Goal: Task Accomplishment & Management: Complete application form

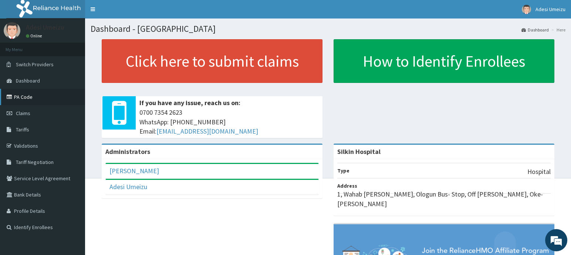
click at [15, 96] on link "PA Code" at bounding box center [42, 97] width 85 height 16
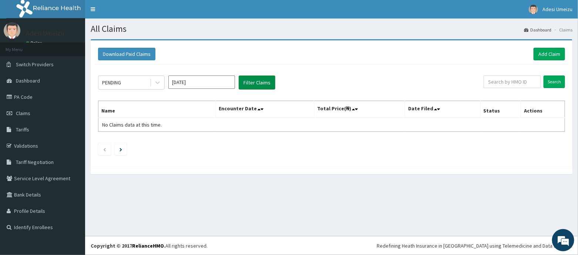
click at [248, 80] on button "Filter Claims" at bounding box center [257, 82] width 37 height 14
click at [158, 83] on icon at bounding box center [157, 83] width 4 height 3
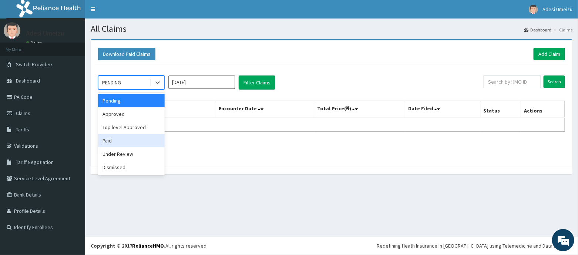
click at [118, 140] on div "Paid" at bounding box center [131, 140] width 67 height 13
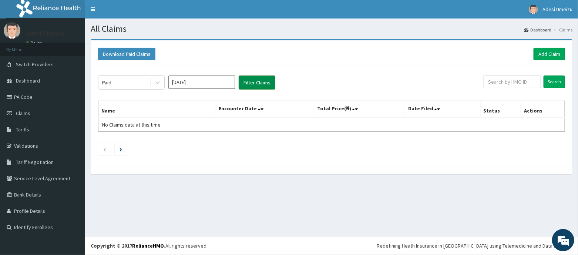
click at [255, 79] on button "Filter Claims" at bounding box center [257, 82] width 37 height 14
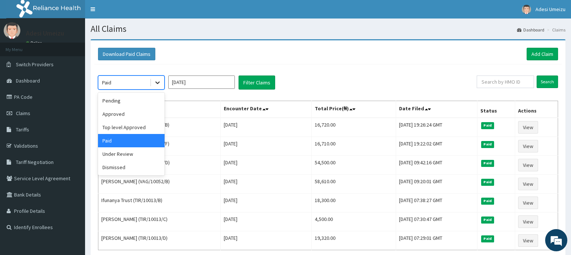
click at [158, 82] on icon at bounding box center [157, 82] width 7 height 7
click at [138, 155] on div "Under Review" at bounding box center [131, 153] width 67 height 13
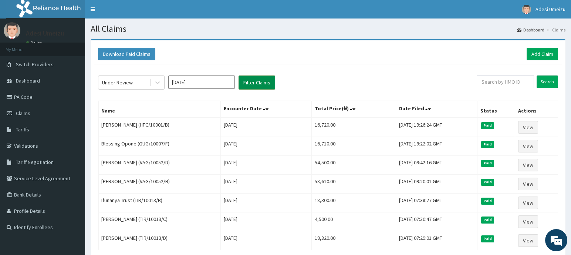
click at [253, 84] on button "Filter Claims" at bounding box center [257, 82] width 37 height 14
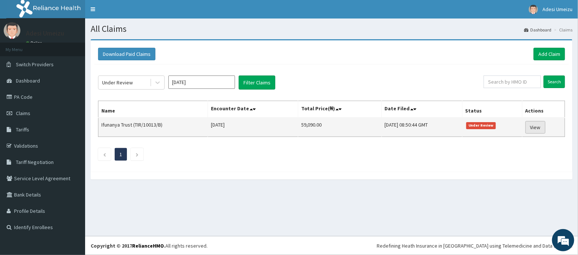
click at [543, 129] on link "View" at bounding box center [535, 127] width 20 height 13
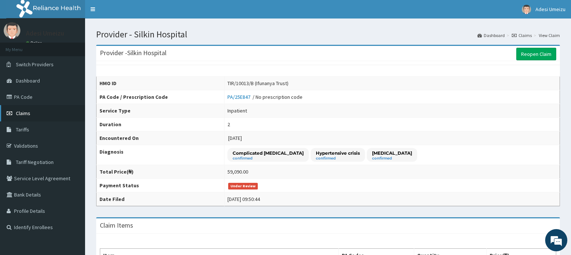
click at [36, 112] on link "Claims" at bounding box center [42, 113] width 85 height 16
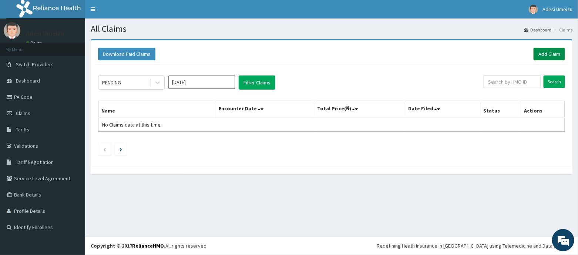
click at [554, 53] on link "Add Claim" at bounding box center [548, 54] width 31 height 13
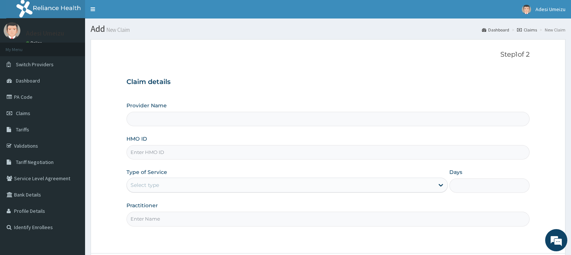
type input "Silkin Hospital"
click at [139, 155] on input "HMO ID" at bounding box center [327, 152] width 403 height 14
type input "TIR/10013/A"
click at [441, 185] on icon at bounding box center [441, 185] width 4 height 3
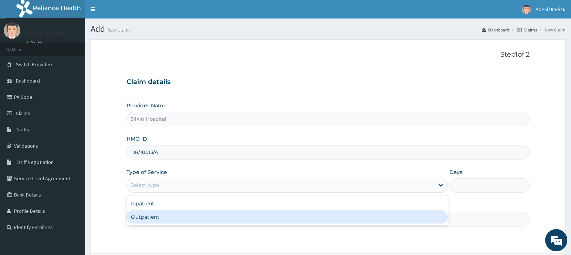
click at [340, 220] on div "Outpatient" at bounding box center [286, 216] width 321 height 13
type input "1"
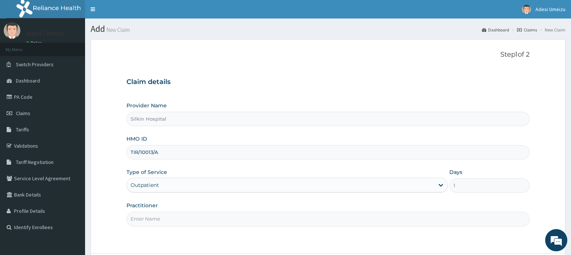
click at [229, 224] on input "Practitioner" at bounding box center [327, 219] width 403 height 14
type input "DR UMEIZU"
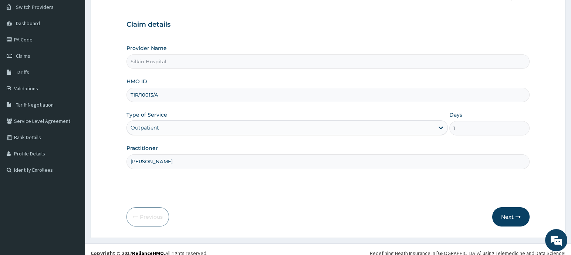
scroll to position [64, 0]
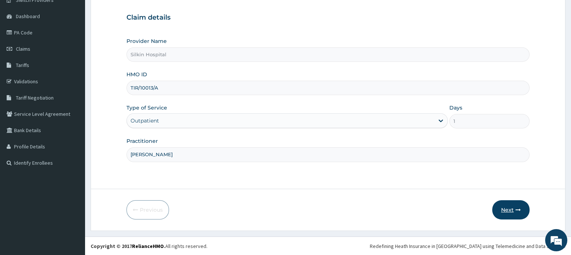
click at [508, 207] on button "Next" at bounding box center [510, 209] width 37 height 19
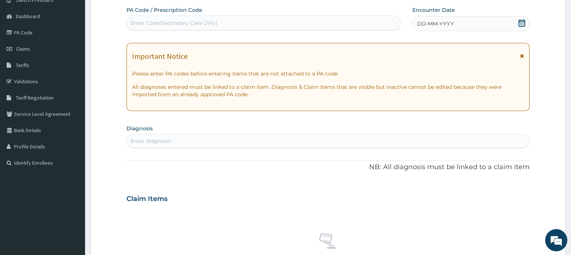
click at [522, 22] on icon at bounding box center [521, 22] width 7 height 7
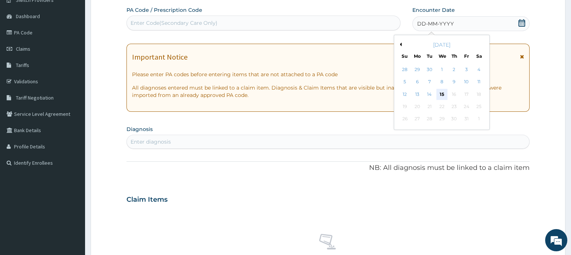
click at [442, 93] on div "15" at bounding box center [441, 94] width 11 height 11
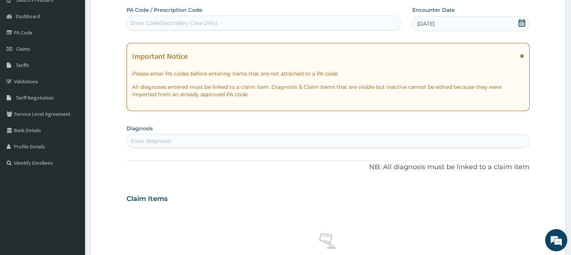
click at [155, 138] on div "Enter diagnosis" at bounding box center [151, 140] width 40 height 7
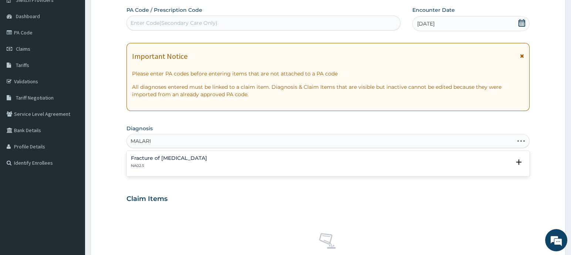
type input "MALARIA"
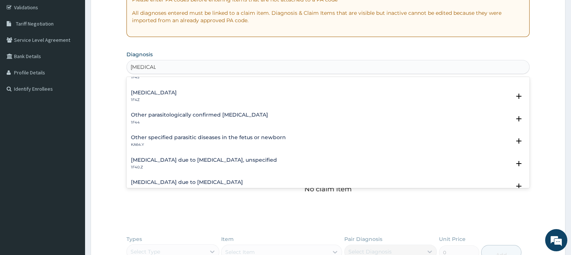
scroll to position [55, 0]
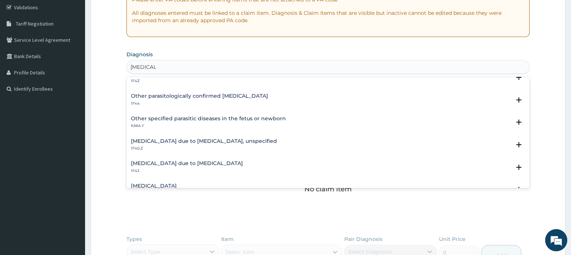
click at [254, 139] on h4 "Malaria due to Plasmodium falciparum, unspecified" at bounding box center [204, 141] width 146 height 6
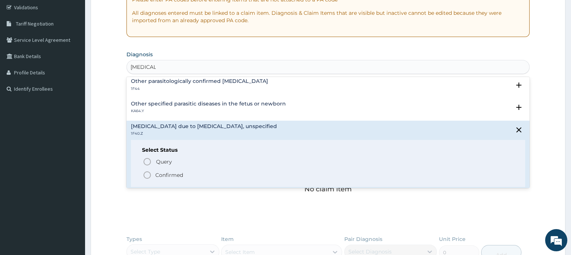
scroll to position [74, 0]
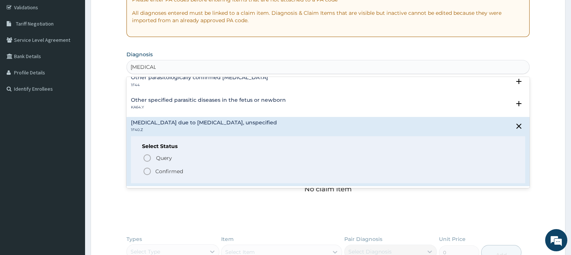
click at [153, 170] on span "Confirmed" at bounding box center [328, 171] width 371 height 9
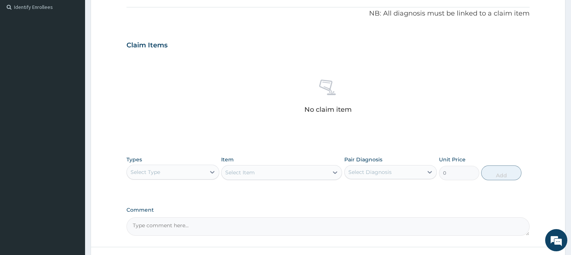
scroll to position [231, 0]
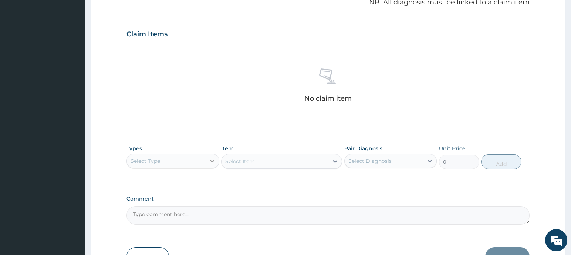
click at [211, 164] on div at bounding box center [212, 160] width 13 height 13
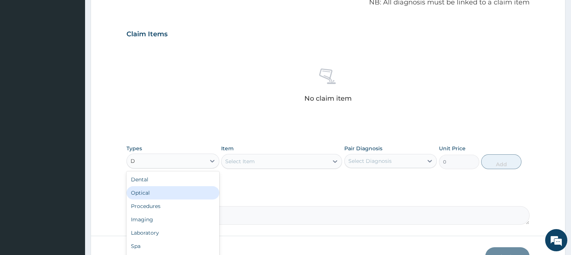
type input "DR"
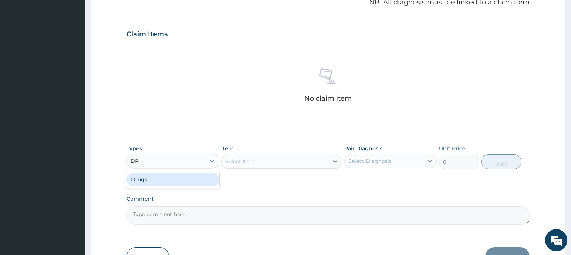
click at [164, 182] on div "Drugs" at bounding box center [172, 179] width 93 height 13
click at [335, 162] on div "Select Item" at bounding box center [281, 161] width 121 height 15
click at [335, 159] on icon at bounding box center [334, 161] width 7 height 7
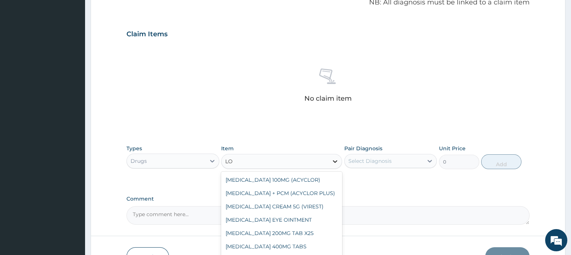
type input "L"
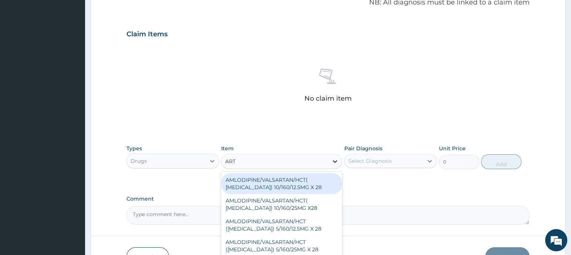
type input "ARTE"
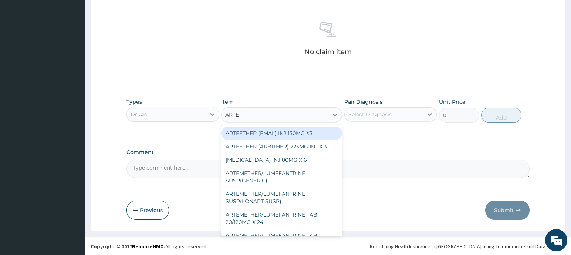
scroll to position [18, 0]
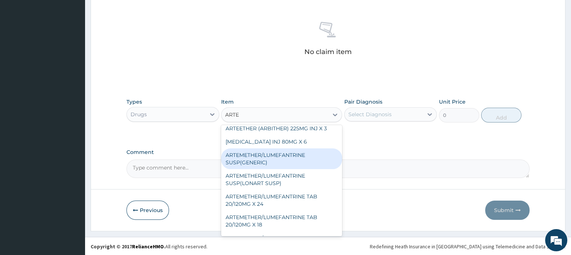
click at [279, 163] on div "ARTEMETHER/LUMEFANTRINE SUSP(GENERIC)" at bounding box center [281, 158] width 121 height 21
type input "700"
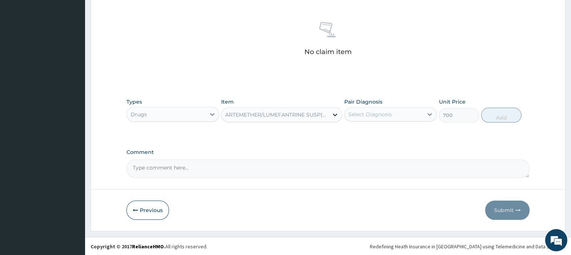
click at [334, 114] on icon at bounding box center [335, 115] width 4 height 3
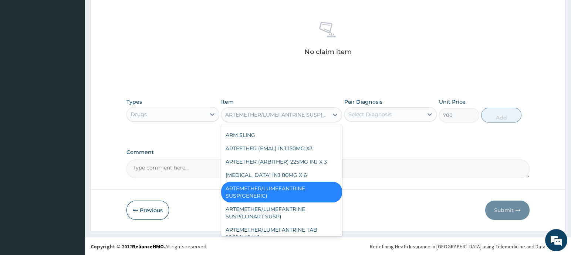
scroll to position [826, 0]
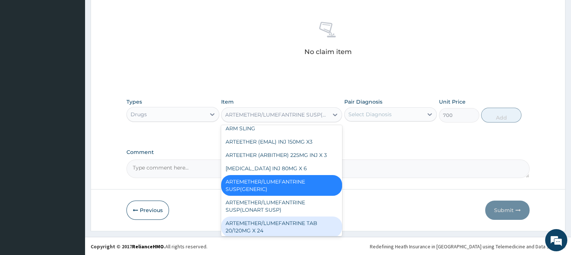
click at [298, 216] on div "ARTEMETHER/LUMEFANTRINE TAB 20/120MG X 24" at bounding box center [281, 226] width 121 height 21
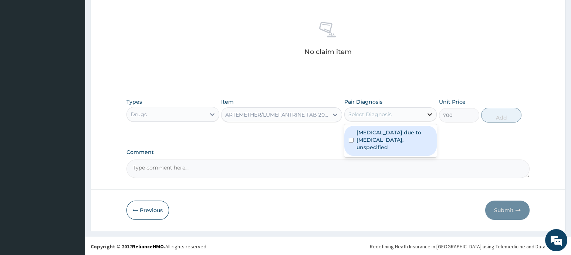
click at [429, 111] on icon at bounding box center [429, 114] width 7 height 7
click at [351, 138] on input "checkbox" at bounding box center [351, 140] width 5 height 5
checkbox input "true"
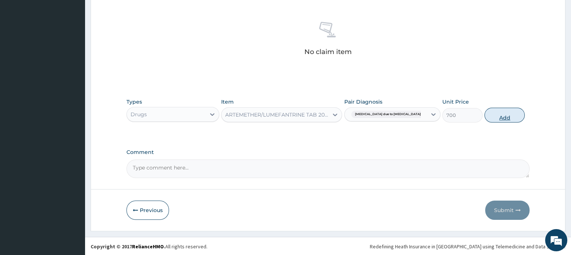
click at [491, 114] on button "Add" at bounding box center [505, 115] width 40 height 15
type input "0"
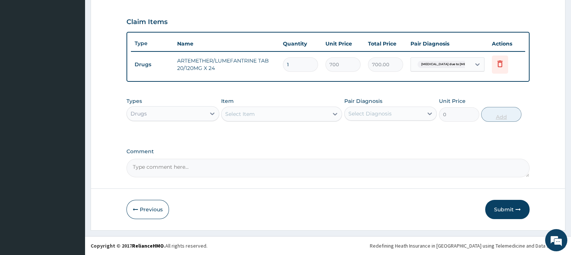
scroll to position [243, 0]
click at [213, 115] on icon at bounding box center [212, 113] width 7 height 7
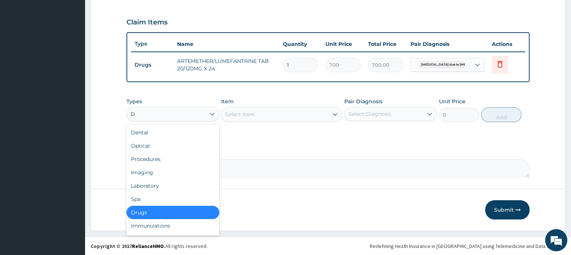
type input "DR"
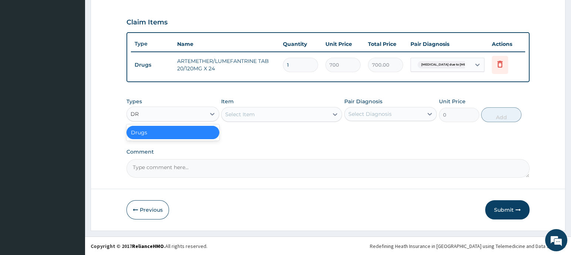
click at [159, 134] on div "Drugs" at bounding box center [172, 132] width 93 height 13
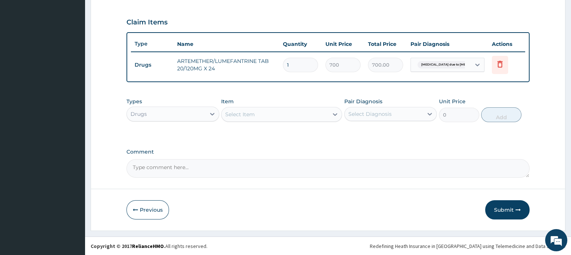
click at [236, 112] on div "Select Item" at bounding box center [240, 114] width 30 height 7
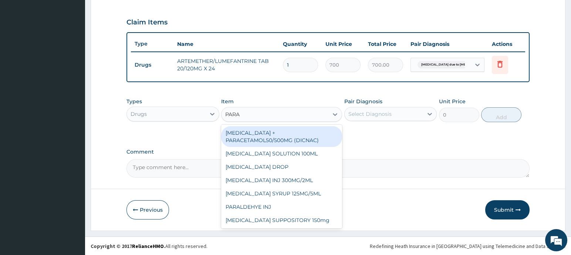
type input "PARAC"
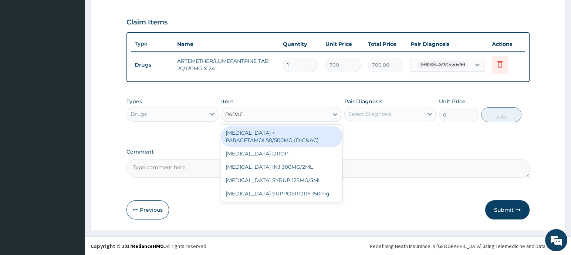
click at [264, 140] on div "DICLOFENAC + PARACETAMOL50/500MG (DICNAC)" at bounding box center [281, 136] width 121 height 21
type input "40"
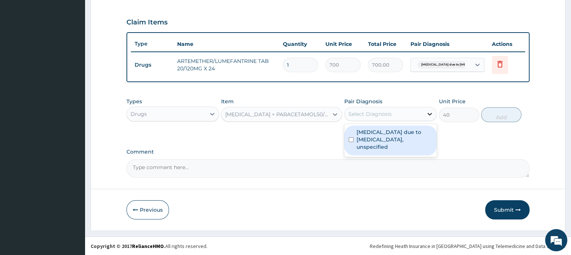
click at [431, 114] on icon at bounding box center [429, 113] width 7 height 7
click at [351, 138] on input "checkbox" at bounding box center [351, 139] width 5 height 5
checkbox input "true"
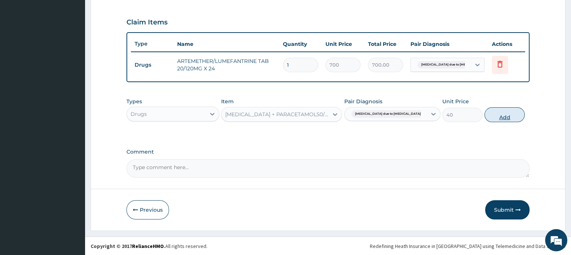
click at [500, 118] on button "Add" at bounding box center [505, 114] width 40 height 15
type input "0"
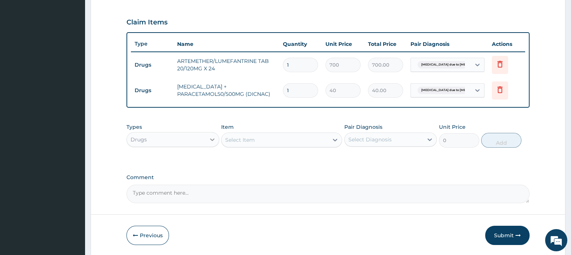
click at [213, 138] on icon at bounding box center [212, 139] width 7 height 7
type input "LA"
click at [194, 155] on div "Laboratory" at bounding box center [172, 157] width 93 height 13
click at [229, 141] on div "Select Item" at bounding box center [281, 139] width 121 height 15
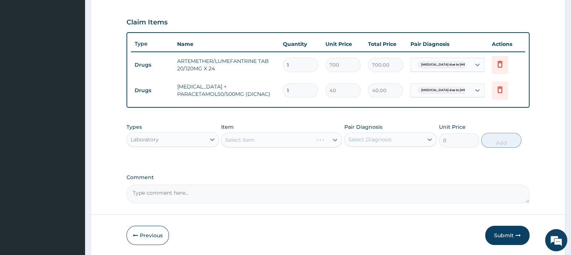
click at [229, 141] on div "Select Item" at bounding box center [281, 139] width 121 height 15
click at [334, 139] on icon at bounding box center [334, 139] width 7 height 7
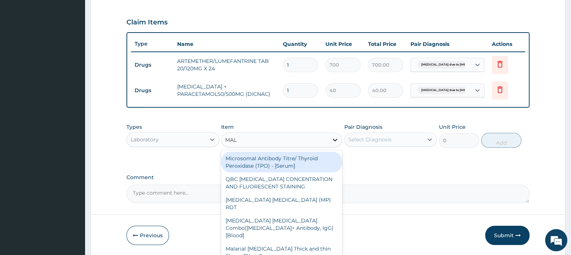
type input "MALA"
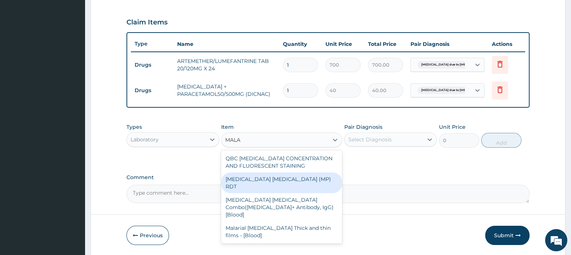
click at [310, 177] on div "MALARIA PARASITE (MP) RDT" at bounding box center [281, 182] width 121 height 21
type input "1650"
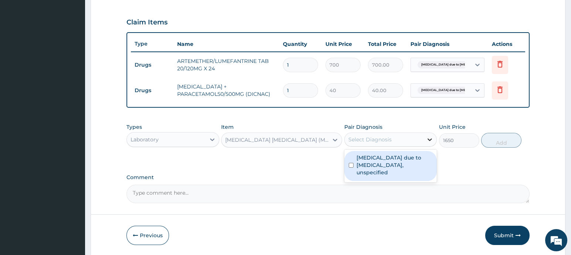
click at [428, 139] on icon at bounding box center [430, 139] width 4 height 3
click at [419, 155] on label "Malaria due to Plasmodium falciparum, unspecified" at bounding box center [395, 165] width 76 height 22
checkbox input "true"
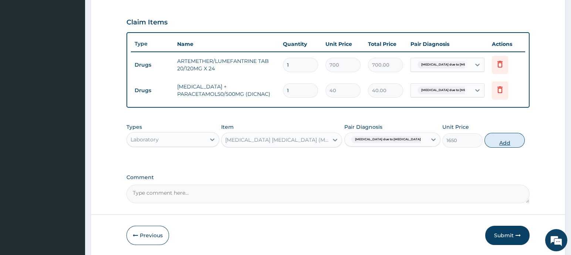
click at [495, 144] on button "Add" at bounding box center [505, 140] width 40 height 15
type input "0"
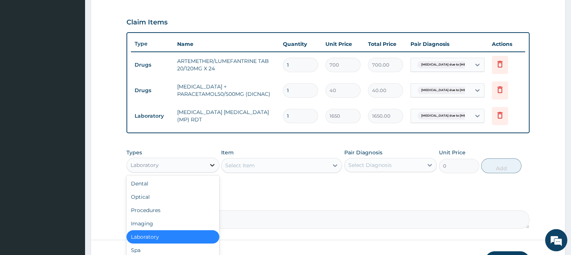
click at [211, 165] on icon at bounding box center [212, 165] width 4 height 3
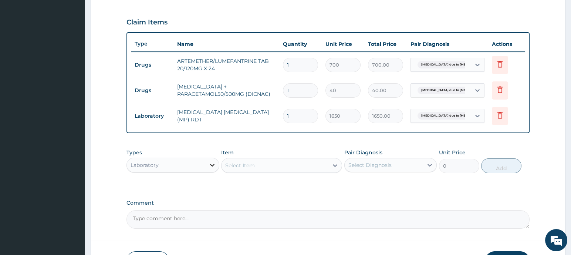
click at [211, 165] on icon at bounding box center [212, 165] width 4 height 3
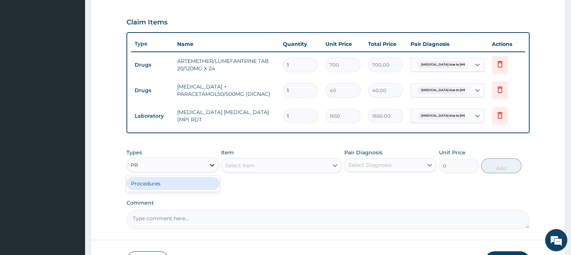
type input "PRO"
click at [196, 183] on div "Procedures" at bounding box center [172, 183] width 93 height 13
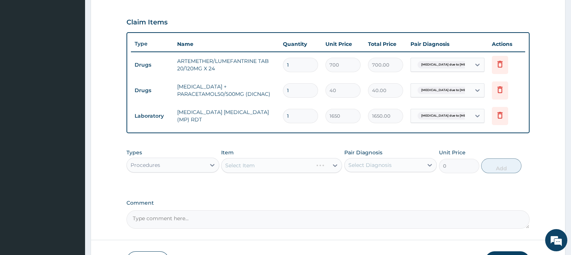
click at [333, 165] on div "Select Item" at bounding box center [281, 165] width 121 height 15
click at [333, 165] on icon at bounding box center [335, 165] width 4 height 3
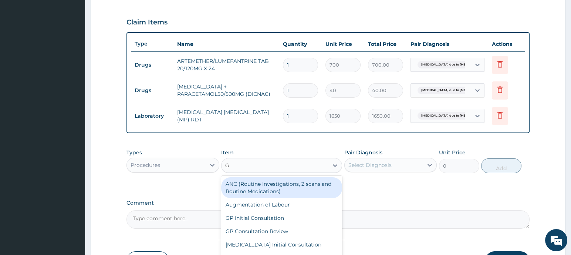
type input "GP"
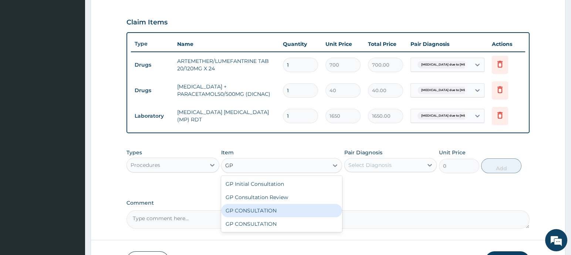
click at [279, 209] on div "GP CONSULTATION" at bounding box center [281, 210] width 121 height 13
type input "3200"
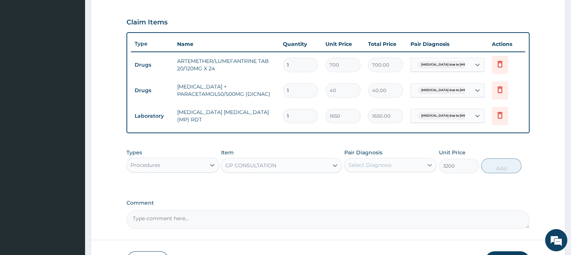
click at [428, 166] on icon at bounding box center [429, 164] width 7 height 7
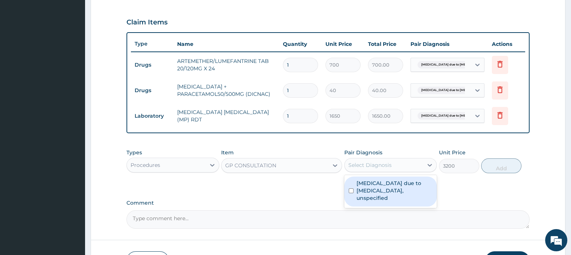
click at [353, 182] on div "Malaria due to Plasmodium falciparum, unspecified" at bounding box center [390, 191] width 93 height 30
checkbox input "true"
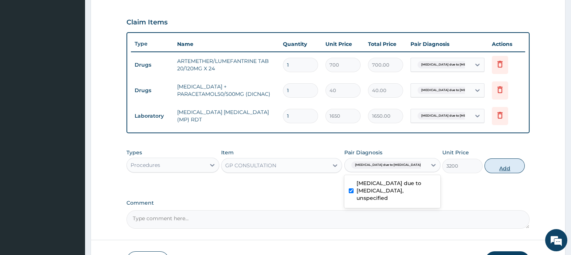
click at [497, 167] on button "Add" at bounding box center [505, 165] width 40 height 15
type input "0"
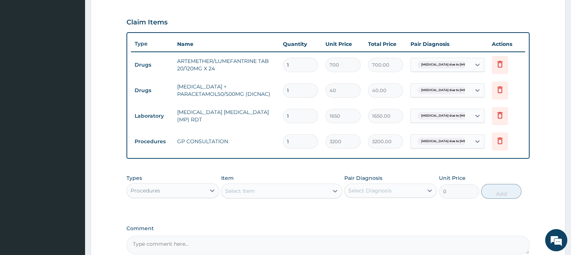
click at [294, 91] on input "1" at bounding box center [300, 90] width 35 height 14
type input "18"
type input "720.00"
type input "18"
click at [304, 118] on input "1" at bounding box center [300, 116] width 35 height 14
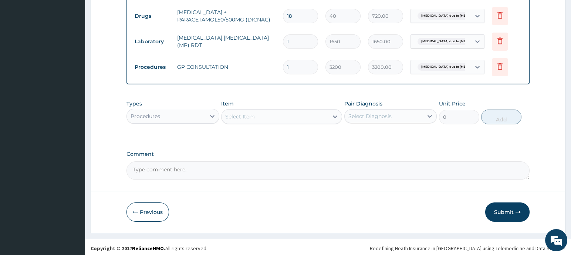
scroll to position [320, 0]
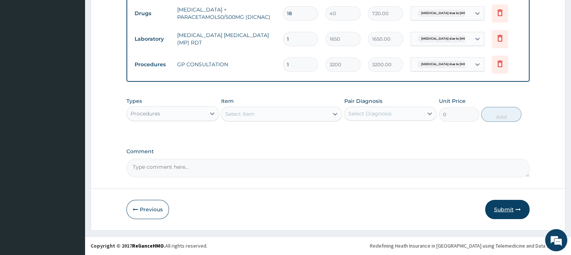
click at [505, 210] on button "Submit" at bounding box center [507, 209] width 44 height 19
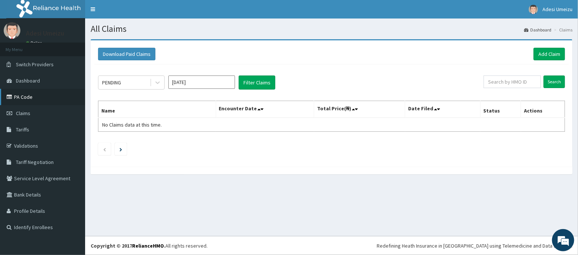
click at [26, 95] on link "PA Code" at bounding box center [42, 97] width 85 height 16
click at [547, 55] on link "Add Claim" at bounding box center [548, 54] width 31 height 13
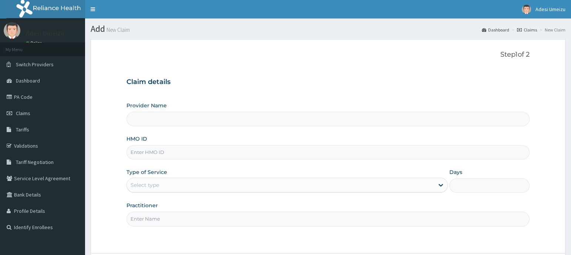
click at [148, 116] on input "Provider Name" at bounding box center [327, 119] width 403 height 14
click at [148, 149] on input "HMO ID" at bounding box center [327, 152] width 403 height 14
type input "Silkin Hospital"
click at [135, 155] on input "HMO ID" at bounding box center [327, 152] width 403 height 14
type input "SNL/105446/B"
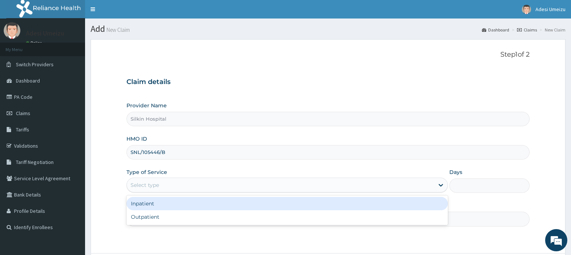
click at [138, 185] on div "Select type" at bounding box center [145, 184] width 28 height 7
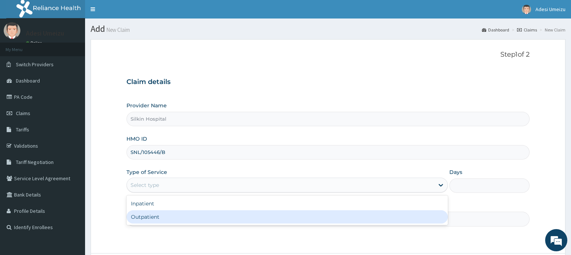
click at [163, 219] on div "Outpatient" at bounding box center [286, 216] width 321 height 13
type input "1"
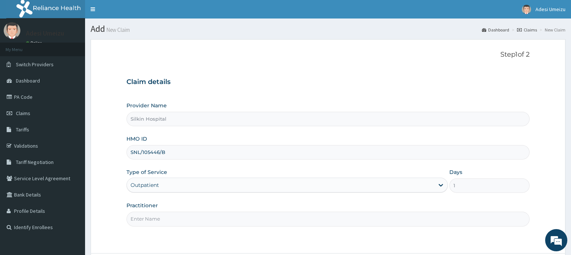
click at [161, 219] on input "Practitioner" at bounding box center [327, 219] width 403 height 14
type input "[PERSON_NAME]"
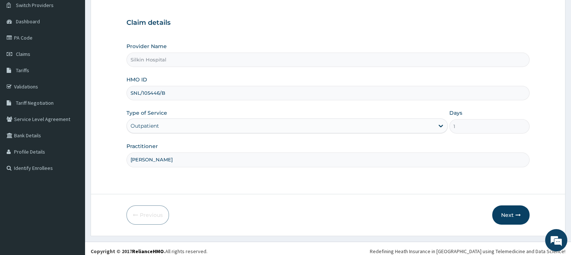
scroll to position [64, 0]
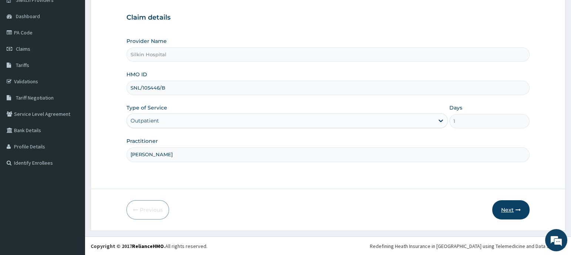
click at [508, 209] on button "Next" at bounding box center [510, 209] width 37 height 19
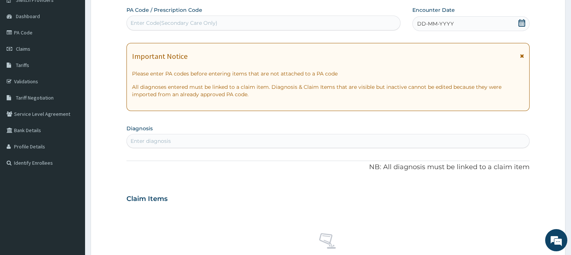
click at [142, 23] on div "Enter Code(Secondary Care Only)" at bounding box center [174, 22] width 87 height 7
type input "PA/A0B59D"
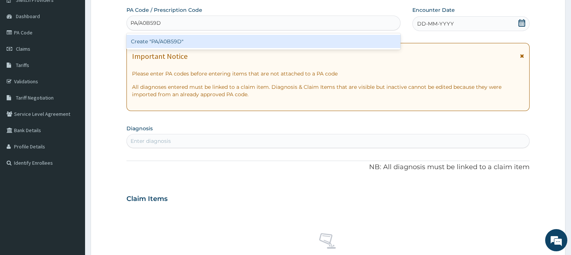
click at [161, 41] on div "Create "PA/A0B59D"" at bounding box center [263, 41] width 274 height 13
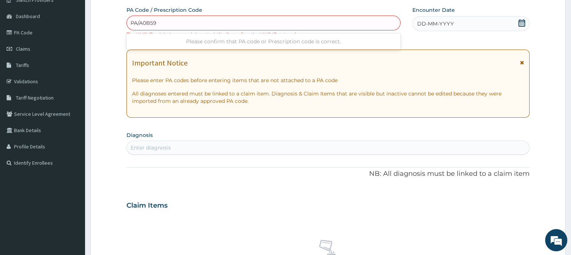
type input "PA/A0B59D"
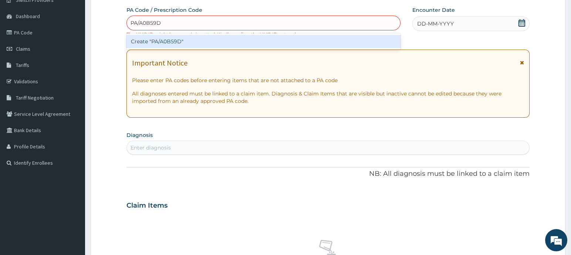
click at [182, 40] on div "Create "PA/A0B59D"" at bounding box center [263, 41] width 274 height 13
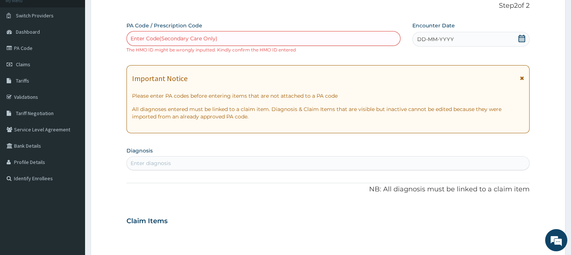
scroll to position [37, 0]
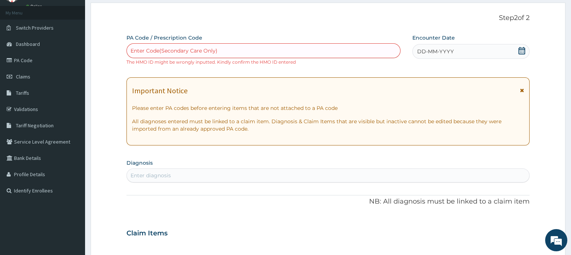
click at [144, 51] on div "Enter Code(Secondary Care Only)" at bounding box center [174, 50] width 87 height 7
drag, startPoint x: 144, startPoint y: 51, endPoint x: 142, endPoint y: 55, distance: 4.3
click at [142, 55] on div "Enter Code(Secondary Care Only)" at bounding box center [263, 51] width 273 height 12
click at [139, 52] on div "Enter Code(Secondary Care Only)" at bounding box center [174, 50] width 87 height 7
drag, startPoint x: 139, startPoint y: 52, endPoint x: 301, endPoint y: 171, distance: 201.4
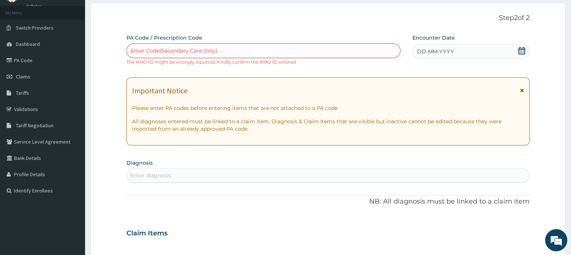
click at [301, 171] on div "Enter diagnosis" at bounding box center [328, 175] width 402 height 12
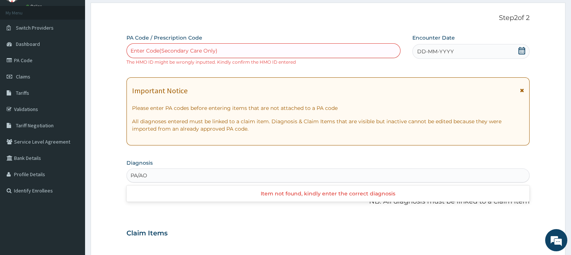
type input "PA/AO"
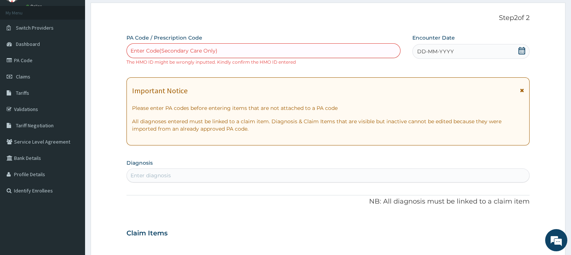
click at [138, 51] on div "Enter Code(Secondary Care Only)" at bounding box center [174, 50] width 87 height 7
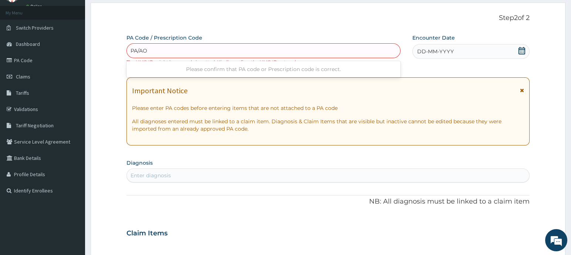
type input "PA/AO"
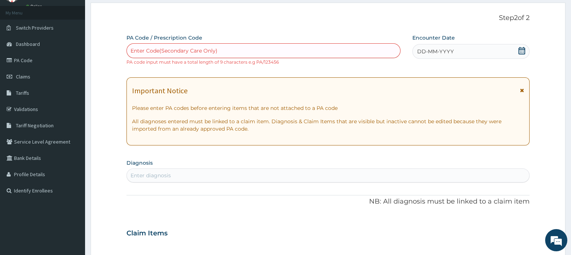
click at [141, 46] on div "Enter Code(Secondary Care Only)" at bounding box center [263, 51] width 273 height 12
drag, startPoint x: 134, startPoint y: 55, endPoint x: 318, endPoint y: 193, distance: 230.6
click at [318, 193] on div "PA Code / Prescription Code Enter Code(Secondary Care Only) PA code input must …" at bounding box center [327, 228] width 403 height 389
click at [133, 50] on div "Enter Code(Secondary Care Only)" at bounding box center [174, 50] width 87 height 7
drag, startPoint x: 139, startPoint y: 63, endPoint x: 306, endPoint y: 161, distance: 193.3
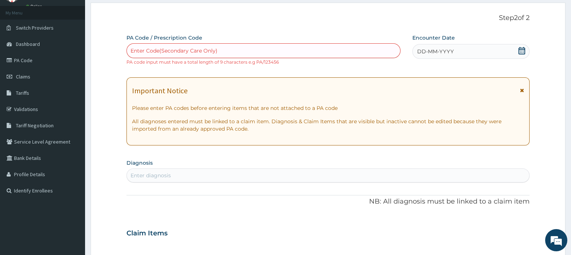
click at [306, 161] on section "Diagnosis Enter diagnosis" at bounding box center [327, 169] width 403 height 25
click at [135, 47] on div "Enter Code(Secondary Care Only)" at bounding box center [174, 50] width 87 height 7
drag, startPoint x: 132, startPoint y: 52, endPoint x: 106, endPoint y: 100, distance: 55.1
click at [106, 100] on form "Step 2 of 2 PA Code / Prescription Code Enter Code(Secondary Care Only) PA code…" at bounding box center [328, 240] width 475 height 474
click at [136, 53] on div "Enter Code(Secondary Care Only)" at bounding box center [174, 50] width 87 height 7
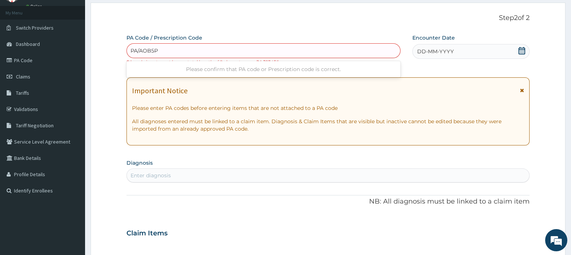
type input "PA/AOB5PD"
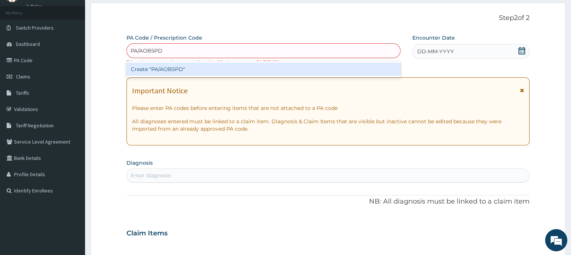
click at [172, 72] on div "Create "PA/AOB5PD"" at bounding box center [263, 69] width 274 height 13
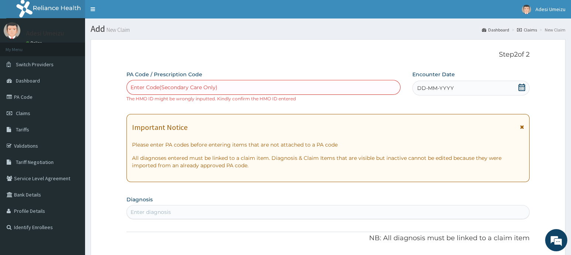
scroll to position [3, 0]
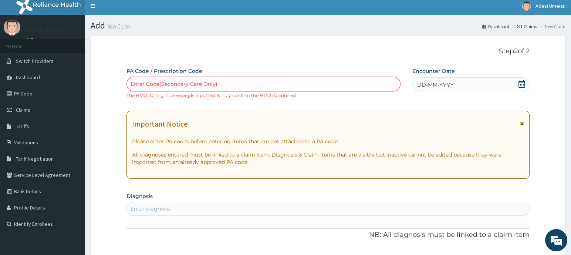
click at [433, 215] on div "Enter diagnosis" at bounding box center [327, 209] width 403 height 14
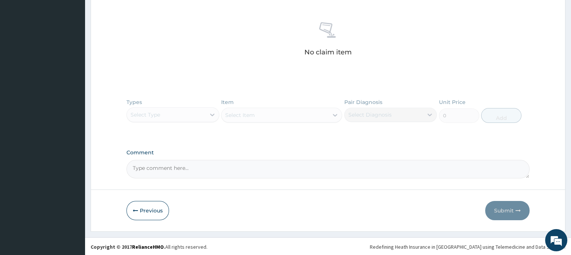
scroll to position [283, 0]
click at [152, 209] on button "Previous" at bounding box center [147, 209] width 43 height 19
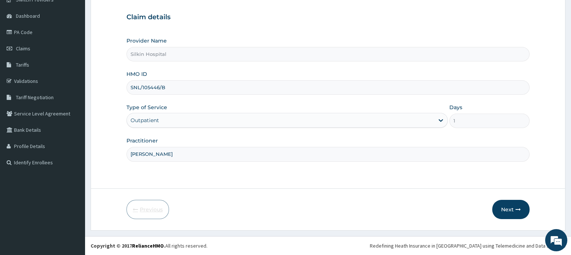
scroll to position [64, 0]
click at [509, 207] on button "Next" at bounding box center [510, 209] width 37 height 19
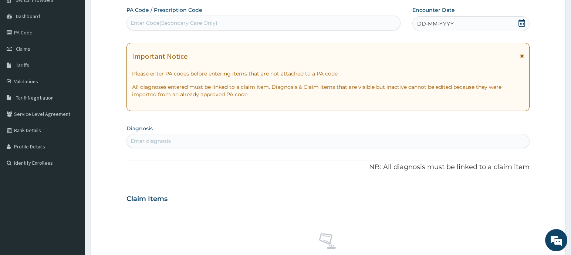
click at [162, 21] on div "Enter Code(Secondary Care Only)" at bounding box center [174, 22] width 87 height 7
type input "PA/"
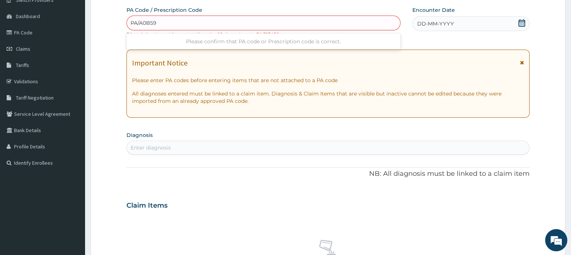
type input "PA/A0B59D"
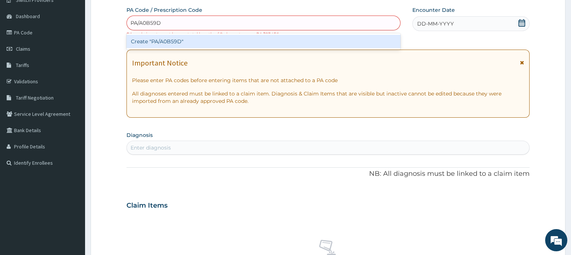
click at [170, 40] on div "Create "PA/A0B59D"" at bounding box center [263, 41] width 274 height 13
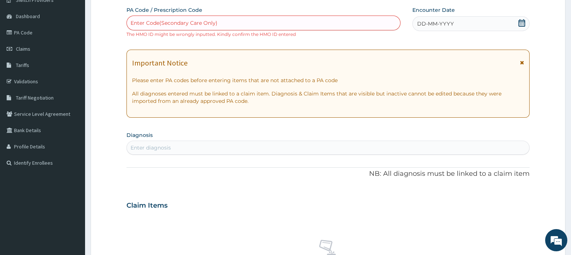
scroll to position [0, 0]
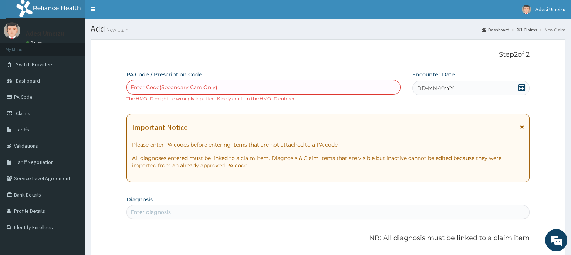
click at [142, 88] on div "Enter Code(Secondary Care Only)" at bounding box center [174, 87] width 87 height 7
drag, startPoint x: 142, startPoint y: 88, endPoint x: 134, endPoint y: 87, distance: 7.9
click at [134, 87] on div "Enter Code(Secondary Care Only)" at bounding box center [174, 87] width 87 height 7
click at [141, 88] on div "Enter Code(Secondary Care Only)" at bounding box center [174, 87] width 87 height 7
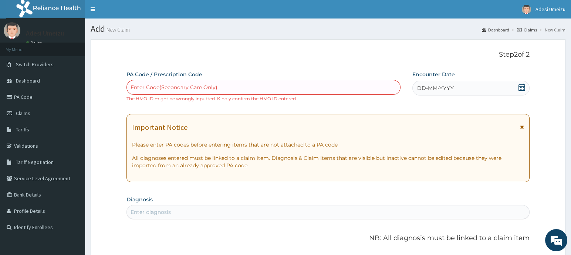
drag, startPoint x: 124, startPoint y: 115, endPoint x: 328, endPoint y: 86, distance: 206.2
click at [328, 86] on div "Enter Code(Secondary Care Only)" at bounding box center [263, 87] width 273 height 12
drag, startPoint x: 286, startPoint y: 85, endPoint x: 232, endPoint y: 79, distance: 55.1
click at [232, 79] on div "PA Code / Prescription Code Enter Code(Secondary Care Only) The HMO ID might be…" at bounding box center [263, 86] width 274 height 31
drag, startPoint x: 232, startPoint y: 79, endPoint x: 195, endPoint y: 81, distance: 37.0
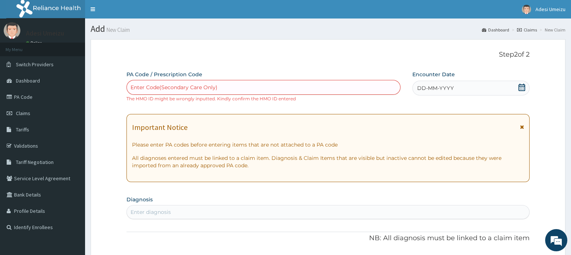
click at [195, 81] on div "Enter Code(Secondary Care Only)" at bounding box center [263, 87] width 274 height 15
click at [195, 81] on div "Enter Code(Secondary Care Only)" at bounding box center [263, 87] width 273 height 12
click at [189, 101] on div "Enter Code(Secondary Care Only) The HMO ID might be wrongly inputted. Kindly co…" at bounding box center [263, 91] width 274 height 22
click at [134, 89] on div "Enter Code(Secondary Care Only)" at bounding box center [174, 87] width 87 height 7
paste input "PA/A0B59D"
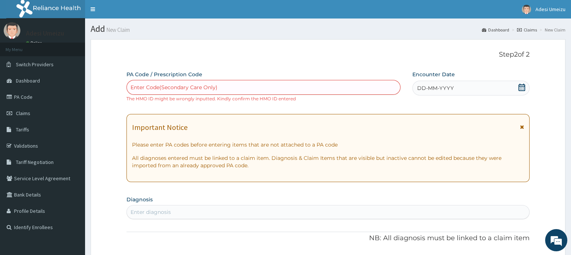
type input "PA/A0B59D"
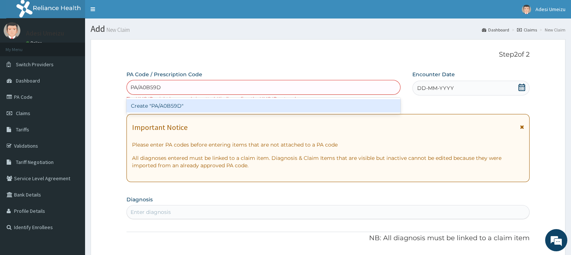
click at [164, 104] on div "Create "PA/A0B59D"" at bounding box center [263, 105] width 274 height 13
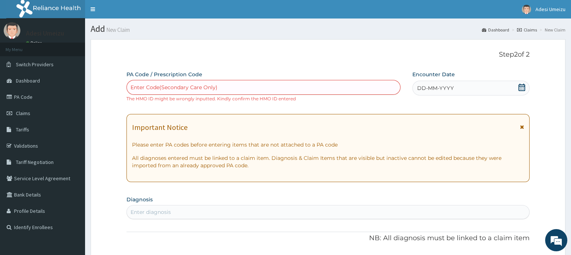
click at [133, 87] on div "Enter Code(Secondary Care Only)" at bounding box center [174, 87] width 87 height 7
paste input "PA/A0B59D"
type input "PA/A0B59D"
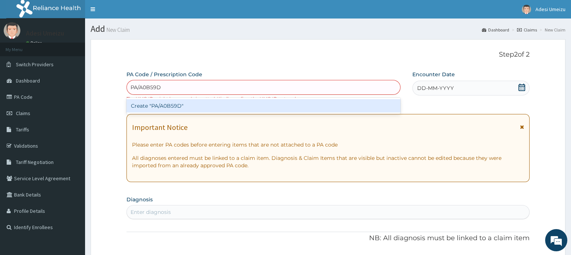
click at [170, 104] on div "Create "PA/A0B59D"" at bounding box center [263, 105] width 274 height 13
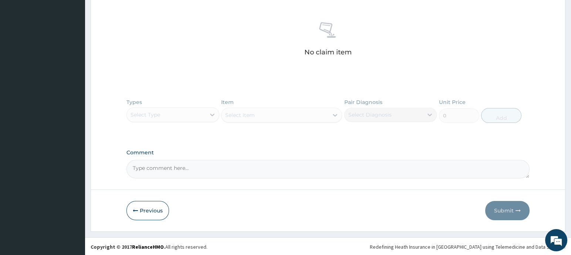
scroll to position [283, 0]
click at [157, 209] on button "Previous" at bounding box center [147, 209] width 43 height 19
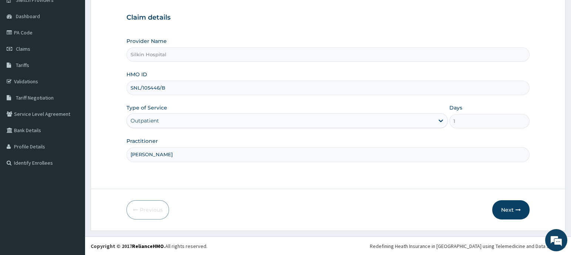
click at [150, 88] on input "SNL/105446/B" at bounding box center [327, 88] width 403 height 14
type input "SNL/10446/B"
click at [514, 208] on button "Next" at bounding box center [510, 209] width 37 height 19
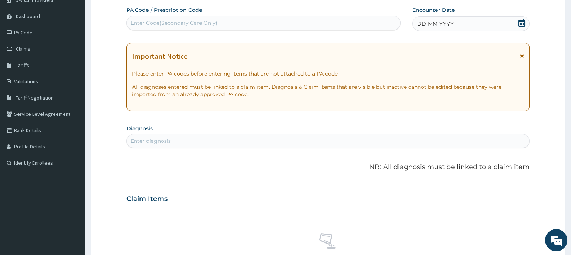
click at [144, 20] on div "Enter Code(Secondary Care Only)" at bounding box center [174, 22] width 87 height 7
paste input "PA/A0B59D"
type input "PA/A0B59D"
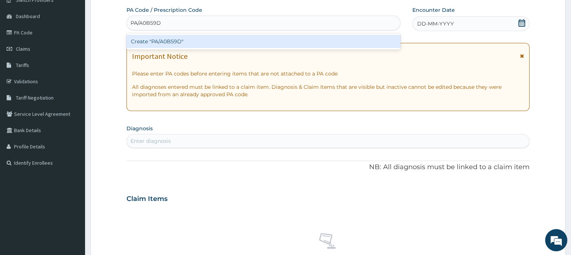
click at [161, 42] on div "Create "PA/A0B59D"" at bounding box center [263, 41] width 274 height 13
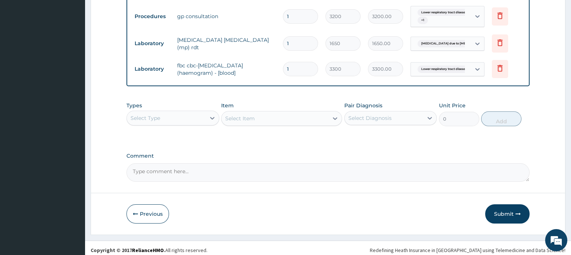
scroll to position [425, 0]
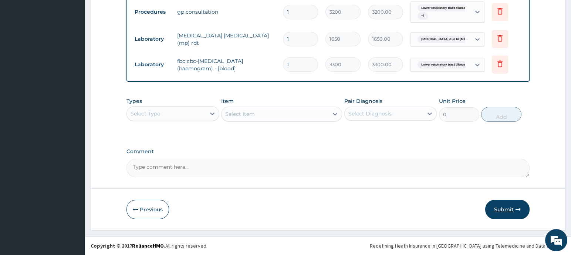
click at [510, 212] on button "Submit" at bounding box center [507, 209] width 44 height 19
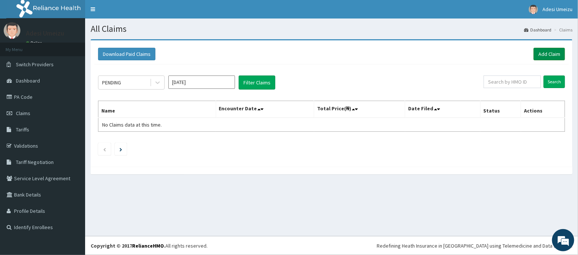
click at [548, 58] on link "Add Claim" at bounding box center [548, 54] width 31 height 13
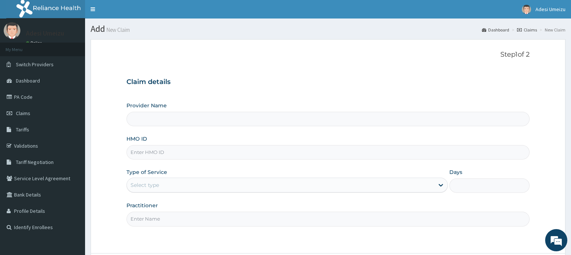
click at [168, 117] on input "Provider Name" at bounding box center [327, 119] width 403 height 14
click at [149, 152] on input "HMO ID" at bounding box center [327, 152] width 403 height 14
type input "Silkin Hospital"
click at [135, 153] on input "HMO ID" at bounding box center [327, 152] width 403 height 14
paste input "ALP/10268/C"
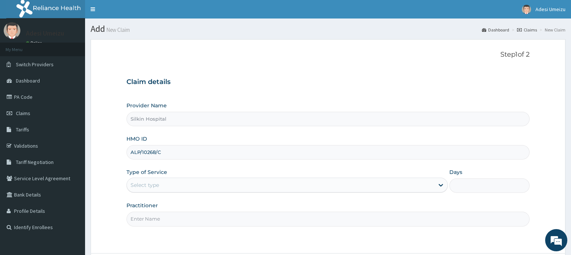
type input "ALP/10268/C"
click at [138, 183] on div "Select type" at bounding box center [145, 184] width 28 height 7
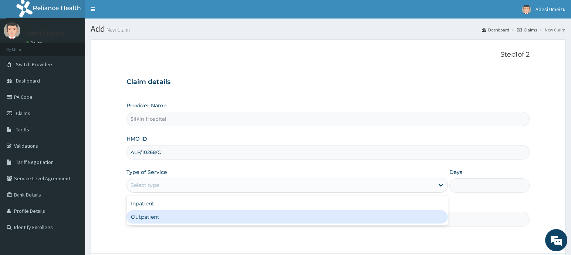
click at [158, 218] on div "Outpatient" at bounding box center [286, 216] width 321 height 13
type input "1"
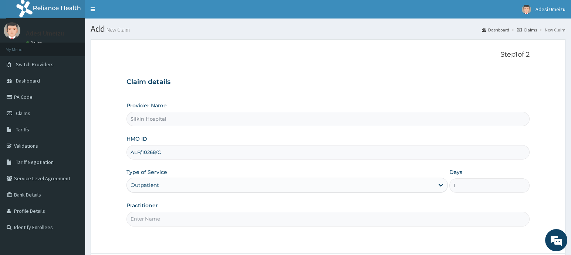
click at [167, 217] on input "Practitioner" at bounding box center [327, 219] width 403 height 14
type input "DR UMEIZU"
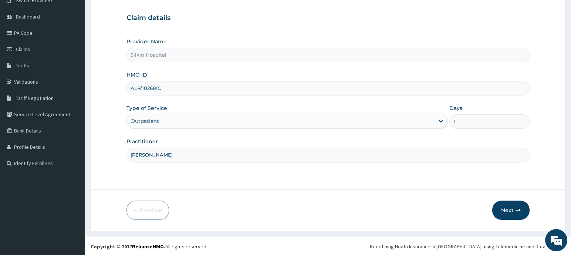
scroll to position [64, 0]
click at [510, 215] on button "Next" at bounding box center [510, 209] width 37 height 19
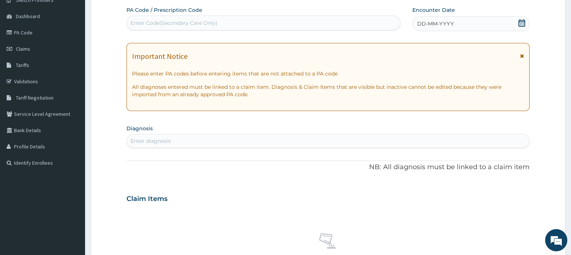
click at [157, 23] on div "Enter Code(Secondary Care Only)" at bounding box center [174, 22] width 87 height 7
click at [145, 21] on div "Enter Code(Secondary Care Only)" at bounding box center [174, 22] width 87 height 7
paste input "PA/B31222"
type input "PA/B31222"
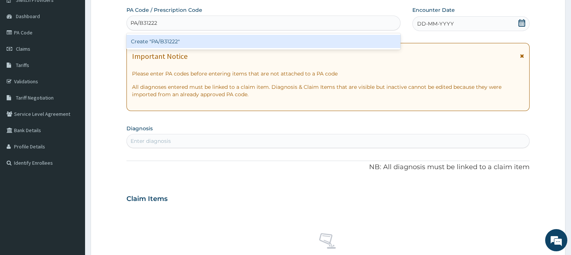
click at [171, 40] on div "Create "PA/B31222"" at bounding box center [263, 41] width 274 height 13
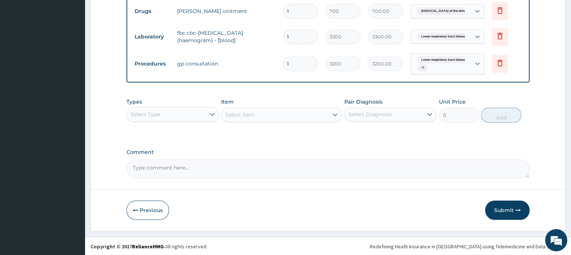
scroll to position [374, 0]
click at [504, 212] on button "Submit" at bounding box center [507, 209] width 44 height 19
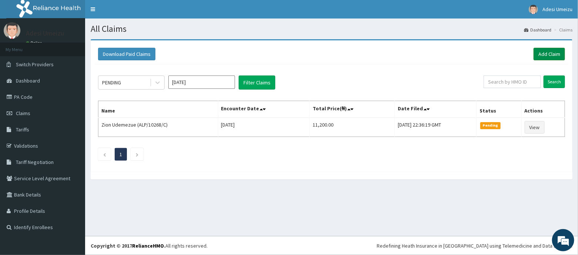
click at [543, 52] on link "Add Claim" at bounding box center [548, 54] width 31 height 13
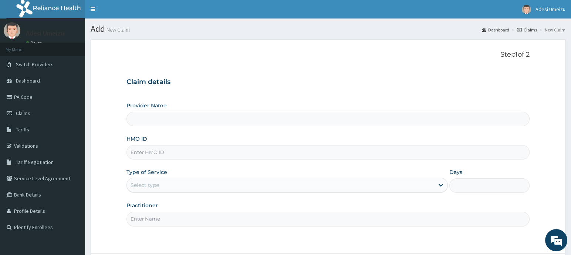
click at [141, 153] on input "HMO ID" at bounding box center [327, 152] width 403 height 14
type input "Silkin Hospital"
click at [142, 154] on input "HMO ID" at bounding box center [327, 152] width 403 height 14
paste input "TIR/10013/B"
type input "TIR/10013/B"
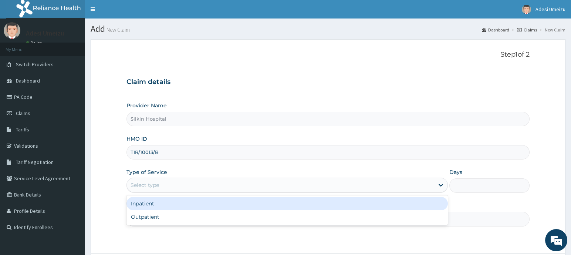
click at [140, 184] on div "Select type" at bounding box center [145, 184] width 28 height 7
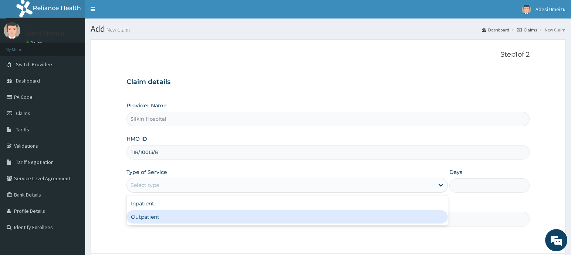
click at [168, 217] on div "Outpatient" at bounding box center [286, 216] width 321 height 13
type input "1"
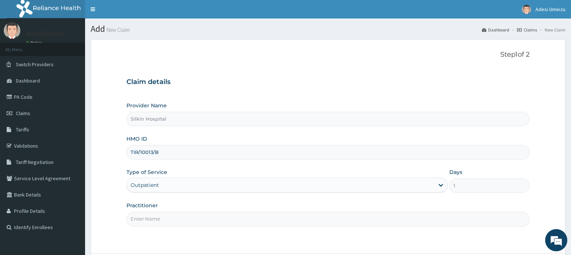
click at [168, 219] on input "Practitioner" at bounding box center [327, 219] width 403 height 14
type input "DR UMEIZU"
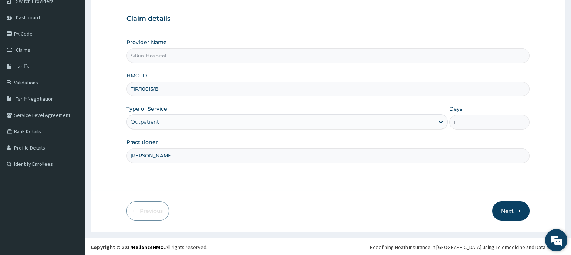
scroll to position [64, 0]
click at [506, 213] on button "Next" at bounding box center [510, 209] width 37 height 19
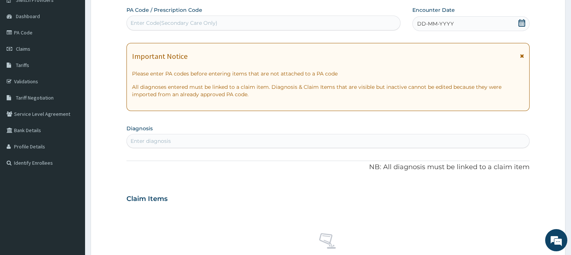
click at [211, 24] on div "Enter Code(Secondary Care Only)" at bounding box center [174, 22] width 87 height 7
click at [154, 23] on div "Enter Code(Secondary Care Only)" at bounding box center [174, 22] width 87 height 7
paste input "PA/47CF5A"
type input "PA/47CF5A"
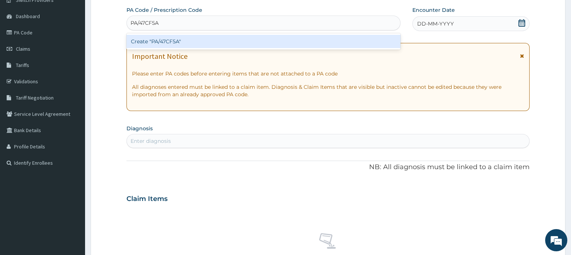
click at [173, 41] on div "Create "PA/47CF5A"" at bounding box center [263, 41] width 274 height 13
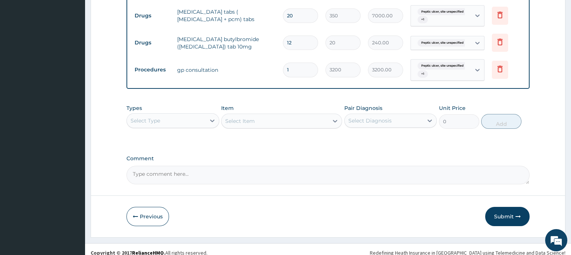
scroll to position [351, 0]
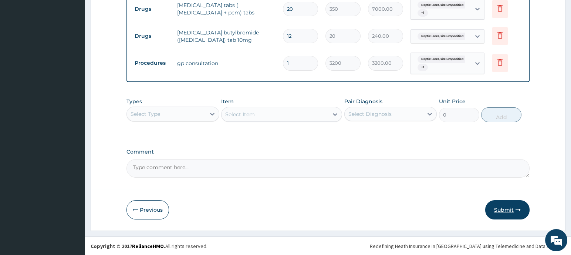
click at [505, 206] on button "Submit" at bounding box center [507, 209] width 44 height 19
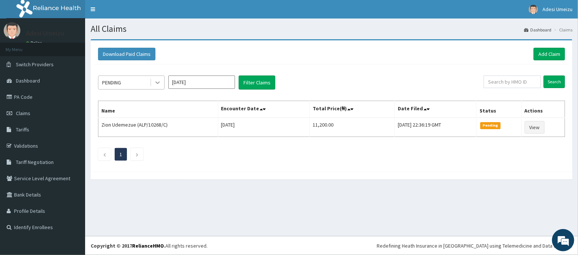
click at [158, 82] on icon at bounding box center [157, 83] width 4 height 3
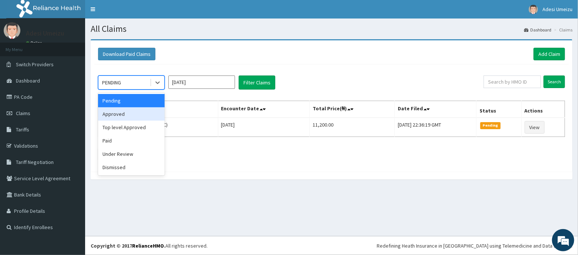
click at [142, 117] on div "Approved" at bounding box center [131, 113] width 67 height 13
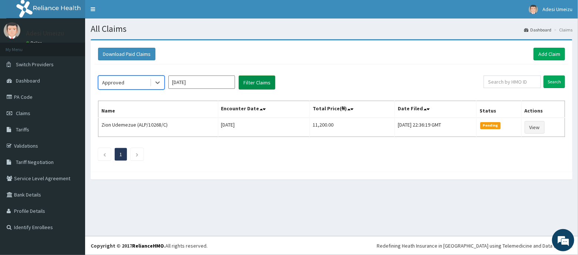
click at [256, 80] on button "Filter Claims" at bounding box center [257, 82] width 37 height 14
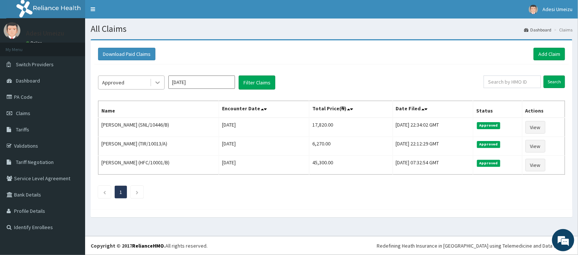
click at [157, 82] on icon at bounding box center [157, 83] width 4 height 3
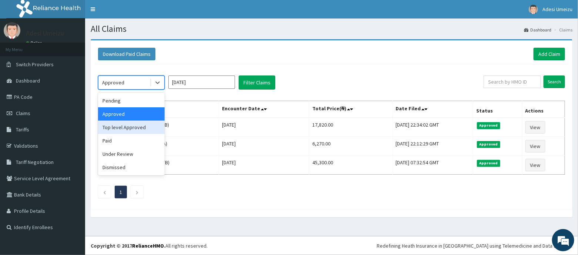
click at [139, 129] on div "Top level Approved" at bounding box center [131, 127] width 67 height 13
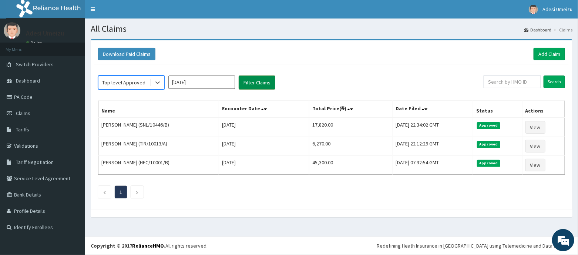
click at [259, 81] on button "Filter Claims" at bounding box center [257, 82] width 37 height 14
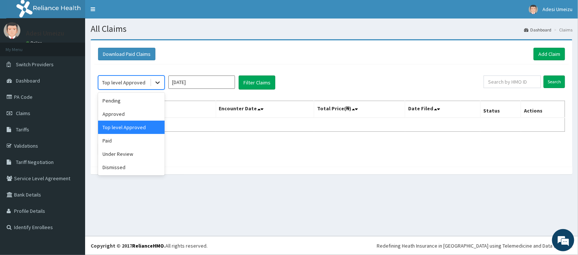
click at [154, 85] on icon at bounding box center [157, 82] width 7 height 7
click at [125, 102] on div "Pending" at bounding box center [131, 100] width 67 height 13
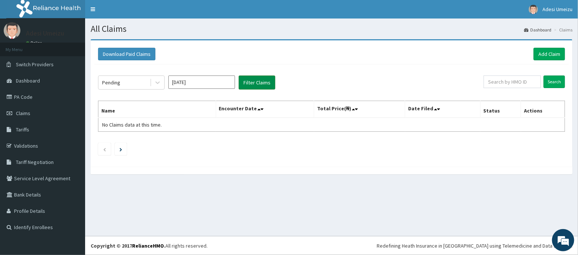
click at [246, 79] on button "Filter Claims" at bounding box center [257, 82] width 37 height 14
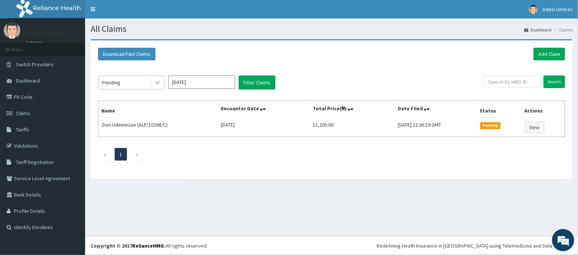
click at [157, 81] on icon at bounding box center [157, 82] width 7 height 7
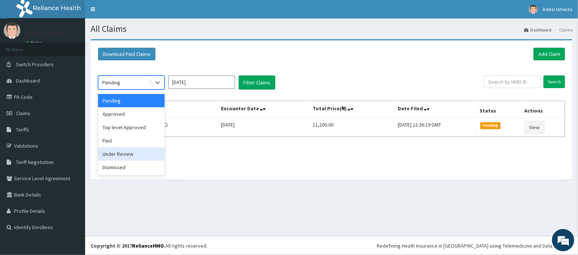
click at [136, 156] on div "Under Review" at bounding box center [131, 153] width 67 height 13
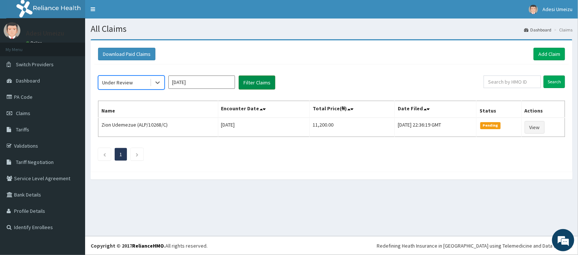
click at [256, 79] on button "Filter Claims" at bounding box center [257, 82] width 37 height 14
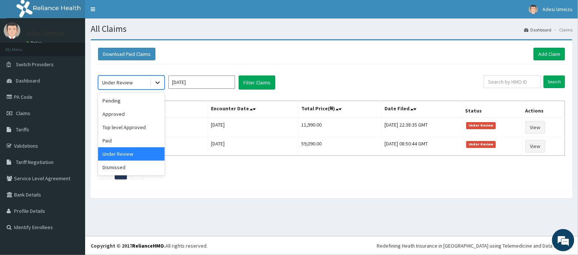
click at [156, 83] on icon at bounding box center [157, 82] width 7 height 7
click at [123, 114] on div "Approved" at bounding box center [131, 113] width 67 height 13
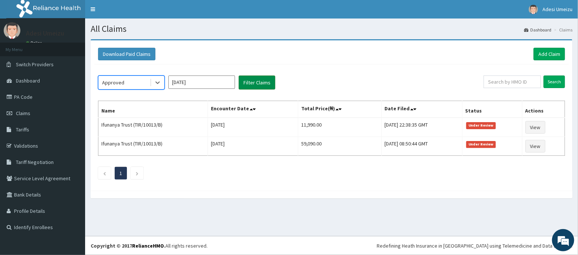
click at [249, 81] on button "Filter Claims" at bounding box center [257, 82] width 37 height 14
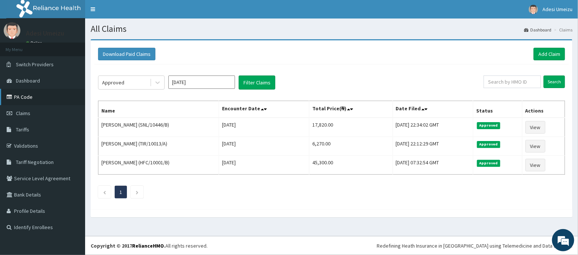
click at [25, 96] on link "PA Code" at bounding box center [42, 97] width 85 height 16
